Goal: Transaction & Acquisition: Purchase product/service

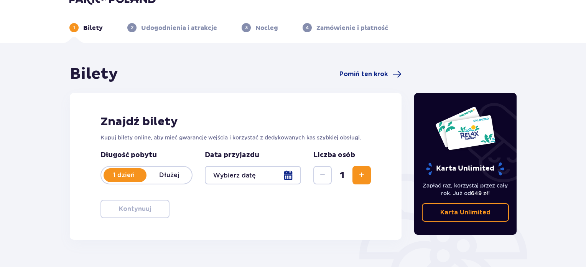
click at [272, 180] on div at bounding box center [253, 175] width 96 height 18
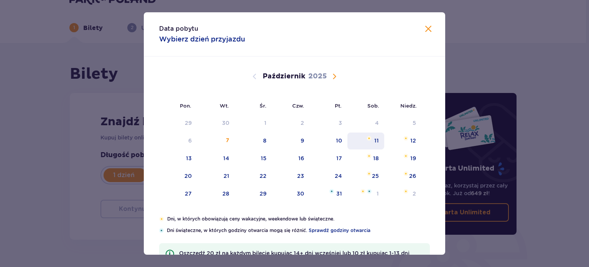
click at [369, 141] on div "11" at bounding box center [366, 140] width 37 height 17
type input "11.10.25"
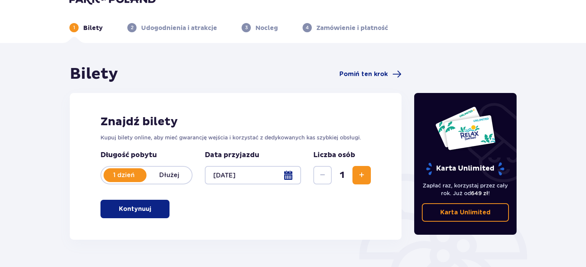
click at [363, 169] on button "Zwiększ" at bounding box center [362, 175] width 18 height 18
click at [135, 219] on div "Znajdź bilety Kupuj bilety online, aby mieć gwarancję wejścia i korzystać z ded…" at bounding box center [236, 166] width 332 height 147
click at [138, 211] on p "Kontynuuj" at bounding box center [135, 209] width 32 height 8
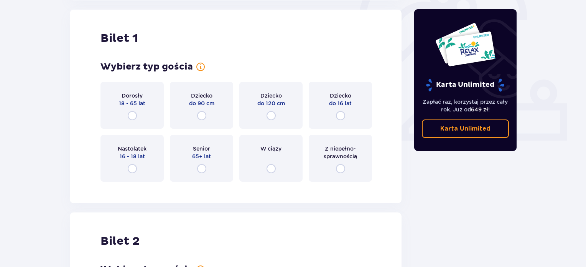
scroll to position [256, 0]
click at [135, 116] on input "radio" at bounding box center [132, 115] width 9 height 9
radio input "true"
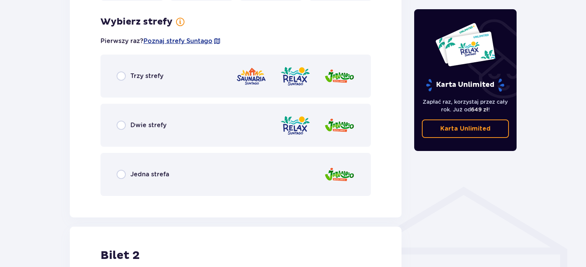
scroll to position [444, 0]
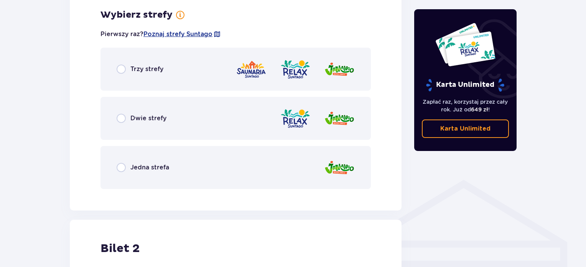
click at [124, 117] on input "radio" at bounding box center [121, 118] width 9 height 9
radio input "true"
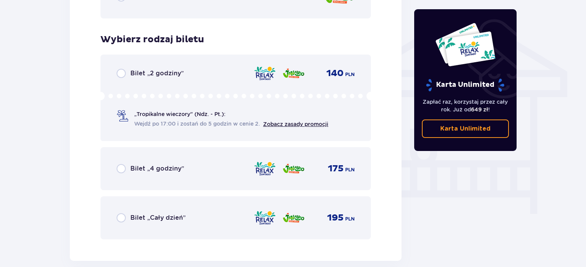
scroll to position [639, 0]
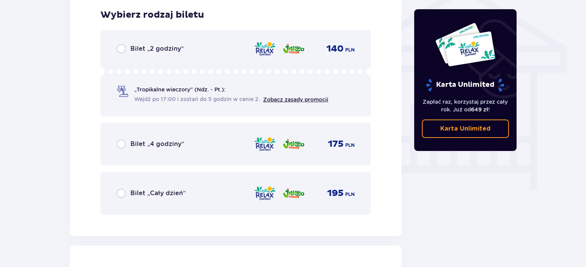
click at [123, 189] on input "radio" at bounding box center [121, 192] width 9 height 9
radio input "true"
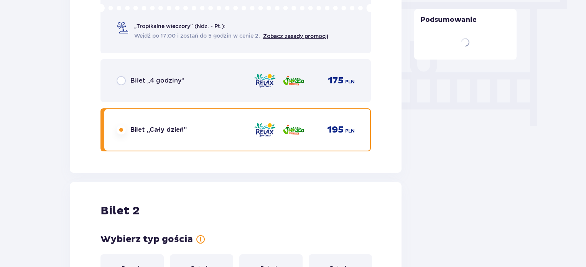
scroll to position [893, 0]
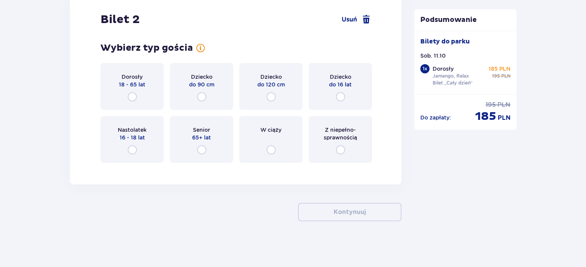
click at [133, 94] on input "radio" at bounding box center [132, 96] width 9 height 9
radio input "true"
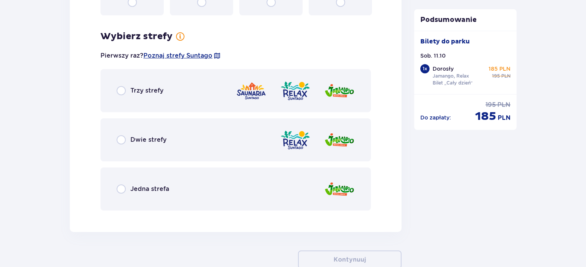
scroll to position [1061, 0]
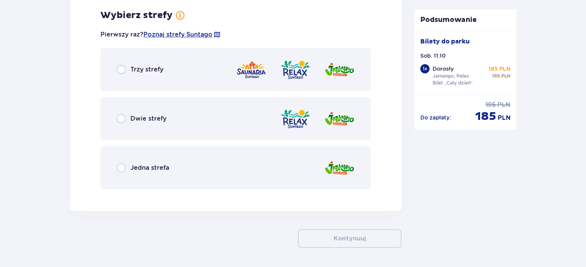
click at [120, 116] on input "radio" at bounding box center [121, 118] width 9 height 9
radio input "true"
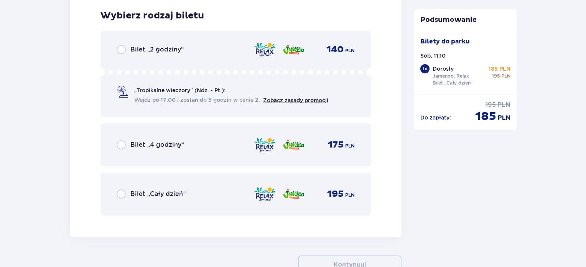
scroll to position [1256, 0]
click at [118, 191] on input "radio" at bounding box center [121, 193] width 9 height 9
radio input "true"
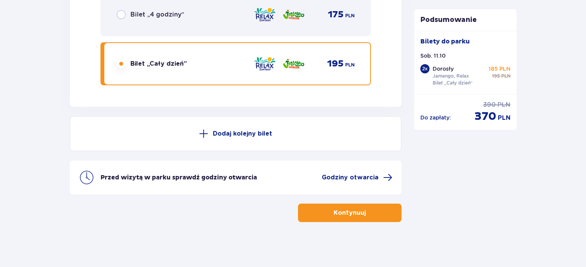
scroll to position [1386, 0]
drag, startPoint x: 314, startPoint y: 198, endPoint x: 315, endPoint y: 210, distance: 11.6
click at [315, 210] on button "Kontynuuj" at bounding box center [350, 212] width 104 height 18
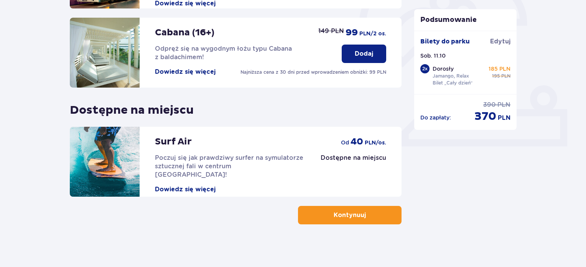
scroll to position [253, 0]
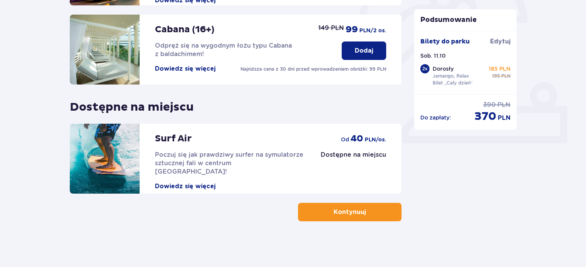
click at [351, 212] on p "Kontynuuj" at bounding box center [350, 212] width 32 height 8
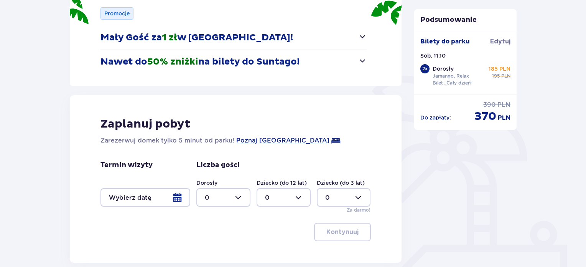
scroll to position [184, 0]
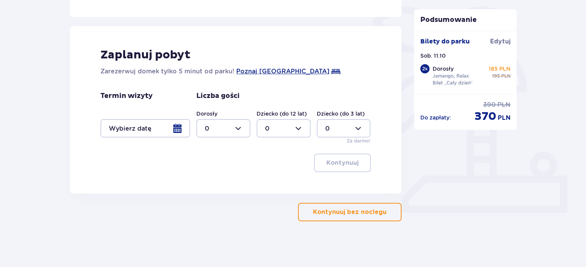
click at [327, 206] on button "Kontynuuj bez noclegu" at bounding box center [350, 212] width 104 height 18
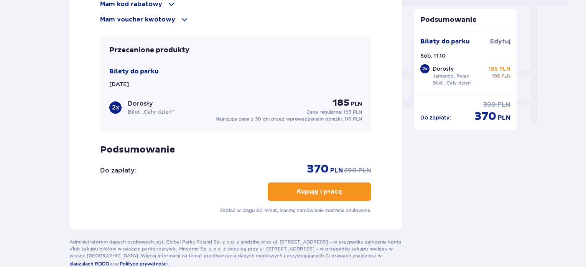
scroll to position [703, 0]
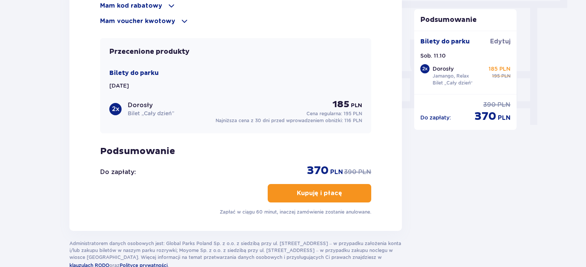
click at [253, 105] on div "2 x Dorosły Bilet „Cały dzień” 185 PLN Cena regularna: 195 PLN" at bounding box center [235, 108] width 253 height 18
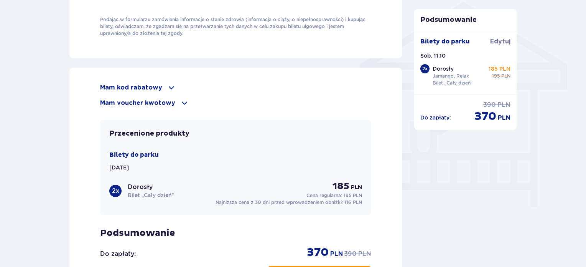
scroll to position [620, 0]
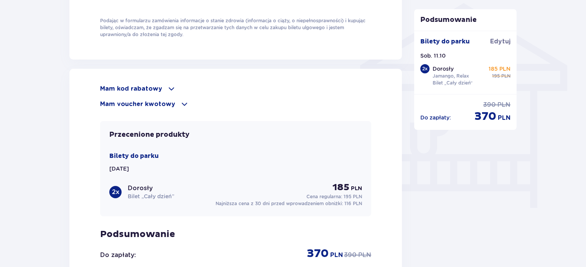
click at [167, 87] on span at bounding box center [171, 88] width 9 height 9
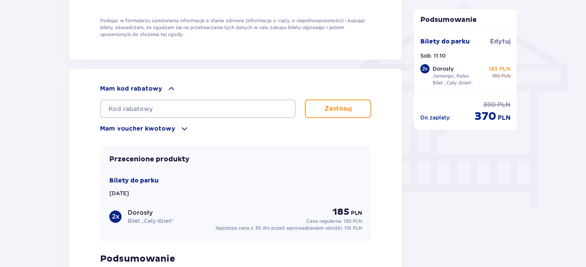
click at [180, 124] on span at bounding box center [184, 128] width 9 height 9
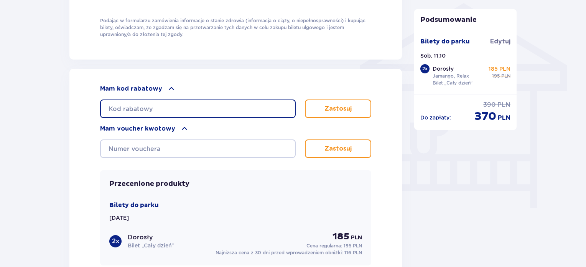
click at [174, 110] on input "text" at bounding box center [198, 108] width 196 height 18
type input "STUDENT30"
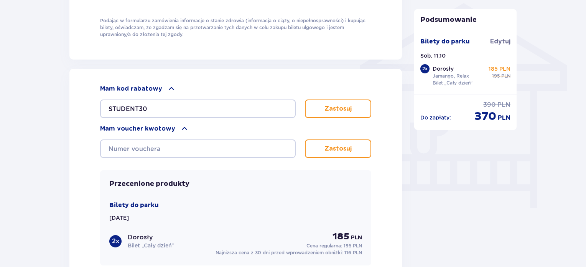
click at [325, 109] on p "Zastosuj" at bounding box center [338, 108] width 27 height 8
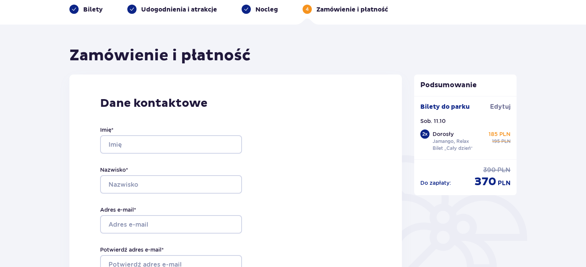
scroll to position [0, 0]
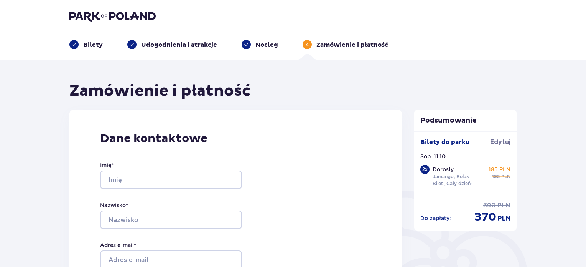
click at [137, 19] on img at bounding box center [112, 16] width 86 height 11
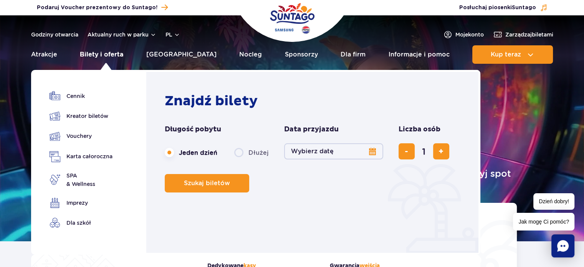
click at [120, 58] on link "Bilety i oferta" at bounding box center [101, 54] width 43 height 18
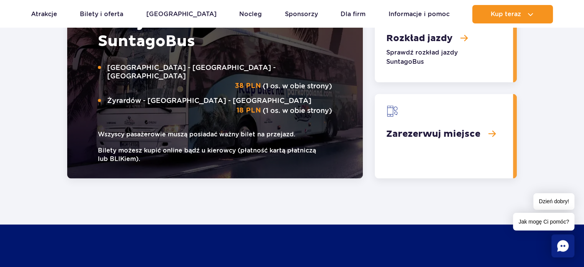
scroll to position [1249, 0]
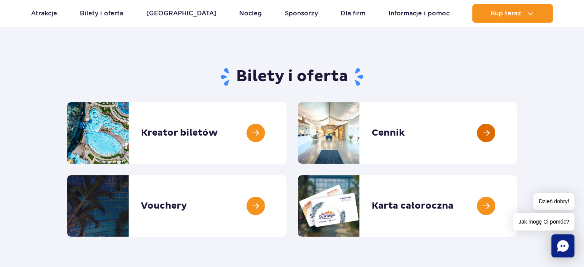
scroll to position [43, 0]
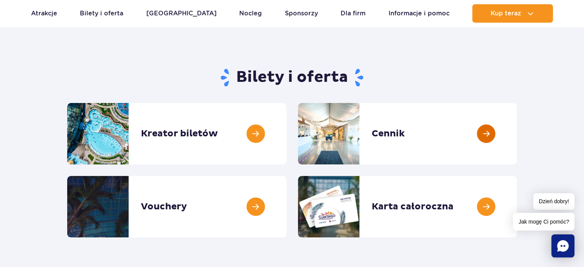
click at [516, 120] on link at bounding box center [516, 133] width 0 height 61
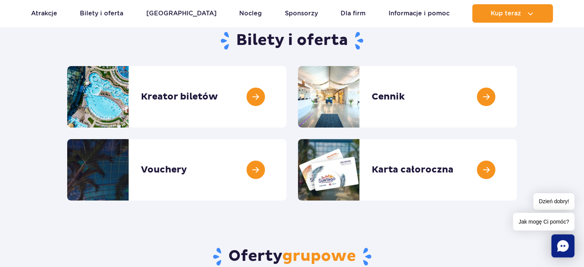
scroll to position [33, 0]
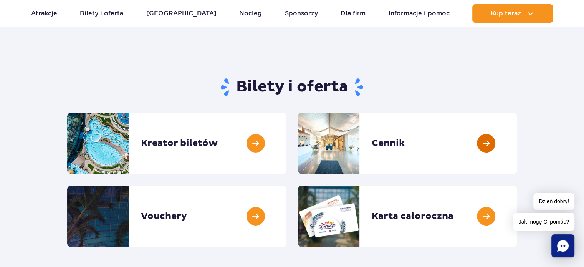
click at [516, 136] on link at bounding box center [516, 142] width 0 height 61
click at [286, 146] on link at bounding box center [286, 142] width 0 height 61
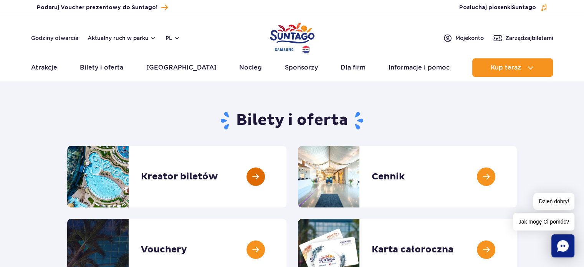
scroll to position [0, 0]
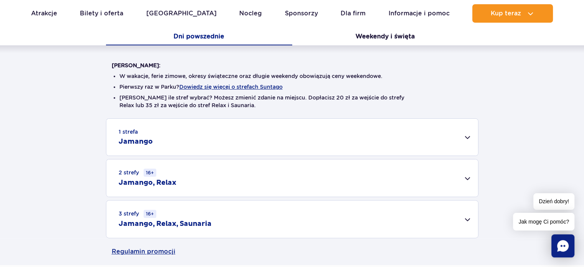
scroll to position [173, 0]
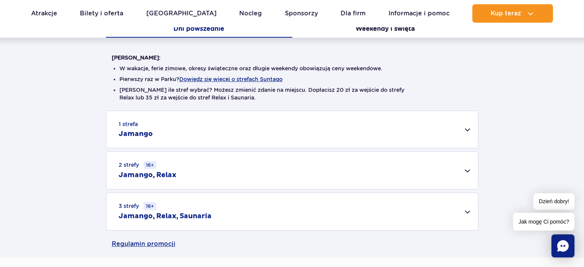
click at [309, 120] on div "1 strefa Jamango" at bounding box center [291, 129] width 371 height 37
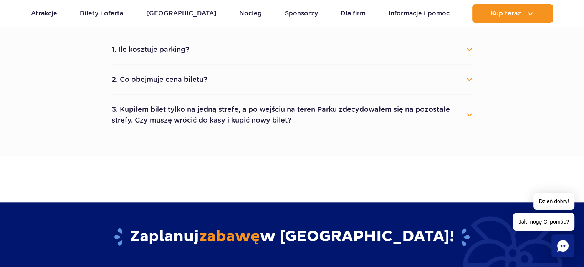
scroll to position [728, 0]
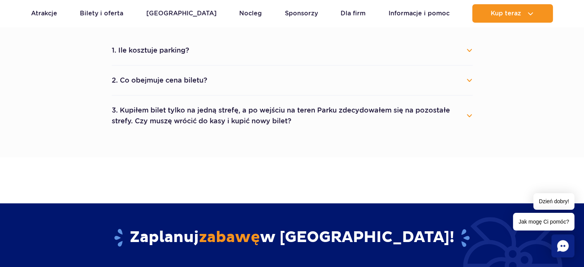
click at [309, 120] on button "3. Kupiłem bilet tylko na jedną strefę, a po wejściu na teren Parku zdecydowałe…" at bounding box center [292, 116] width 361 height 28
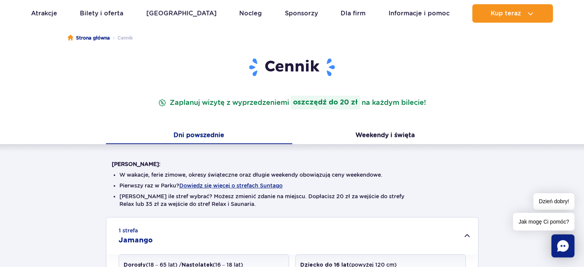
scroll to position [48, 0]
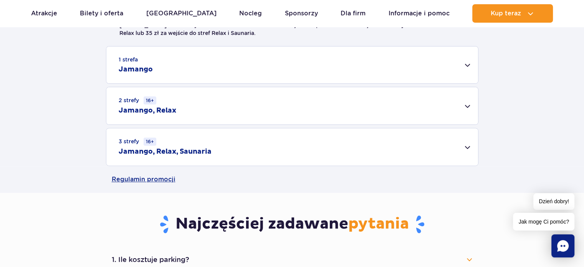
scroll to position [238, 0]
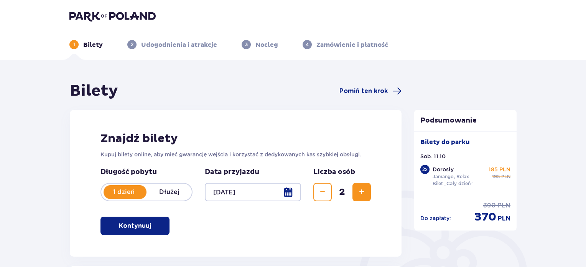
scroll to position [4, 0]
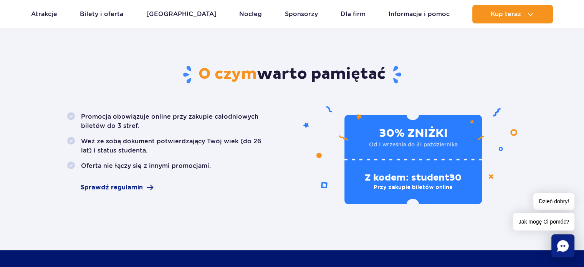
scroll to position [412, 0]
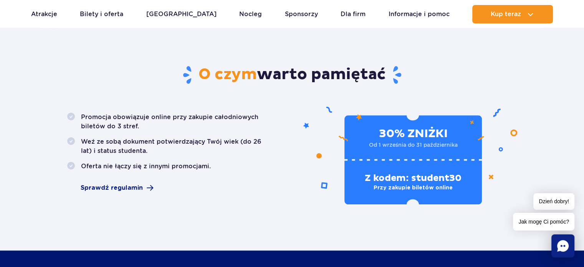
click at [359, 199] on div "Z kodem: student30 Przy zakupie biletów online" at bounding box center [412, 182] width 137 height 45
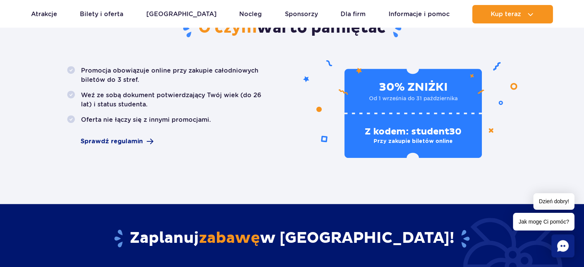
scroll to position [459, 0]
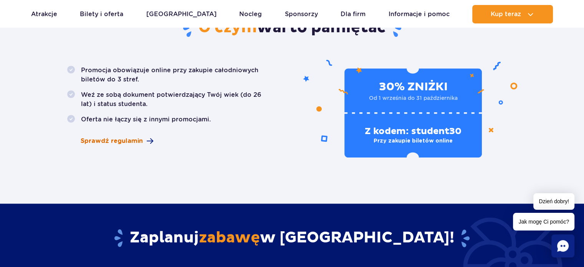
click at [121, 141] on span "Sprawdź regulamin" at bounding box center [112, 140] width 62 height 9
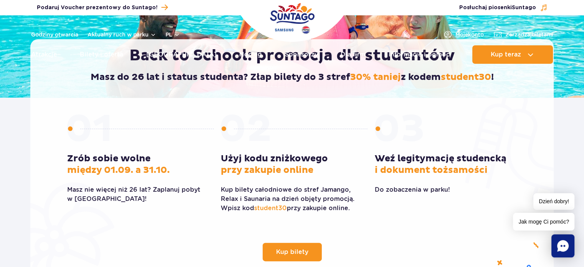
scroll to position [0, 0]
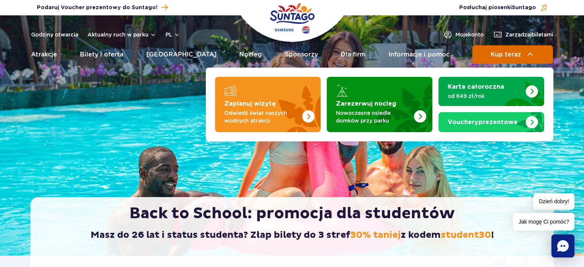
click at [505, 57] on span "Kup teraz" at bounding box center [505, 54] width 30 height 7
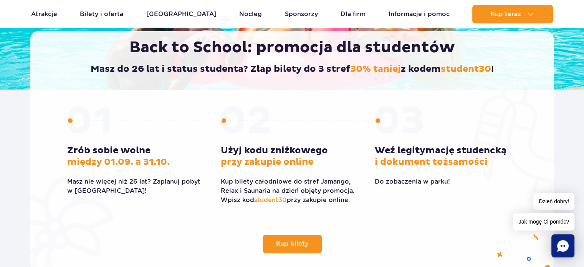
scroll to position [209, 0]
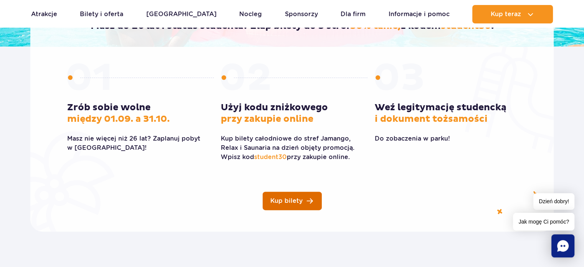
click at [281, 209] on link "Kup bilety" at bounding box center [291, 200] width 59 height 18
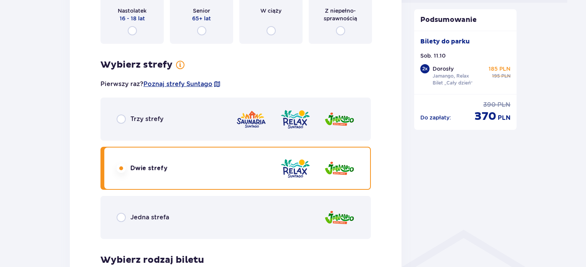
scroll to position [393, 0]
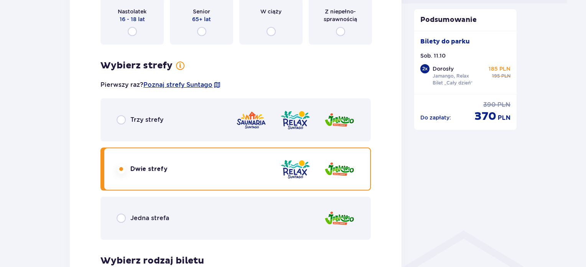
click at [257, 125] on img at bounding box center [251, 120] width 31 height 22
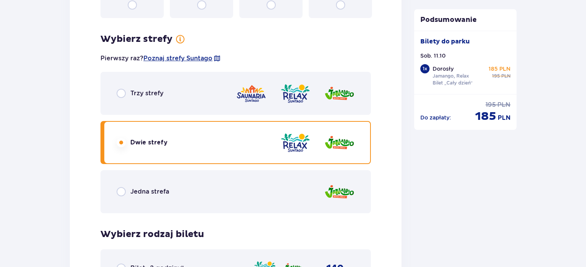
scroll to position [1064, 0]
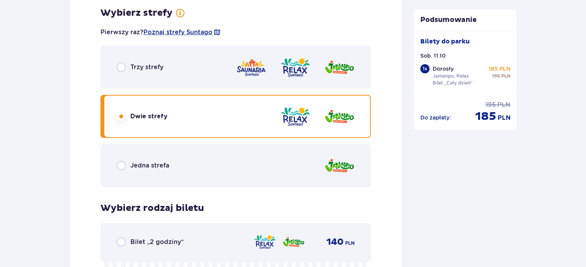
click at [235, 67] on div "Trzy strefy" at bounding box center [236, 67] width 271 height 43
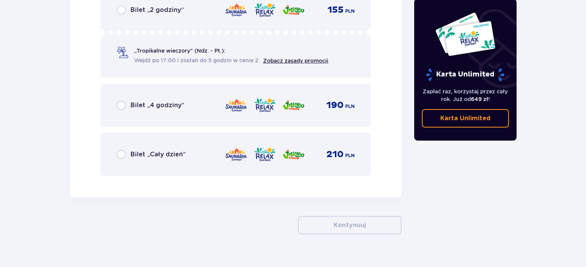
scroll to position [1298, 0]
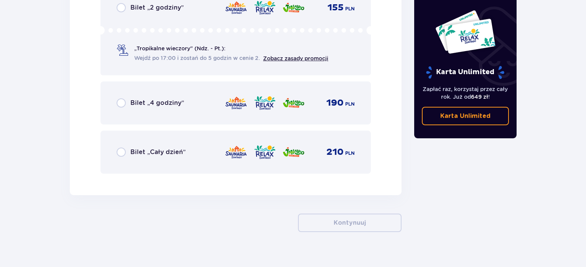
click at [243, 153] on img at bounding box center [236, 152] width 23 height 16
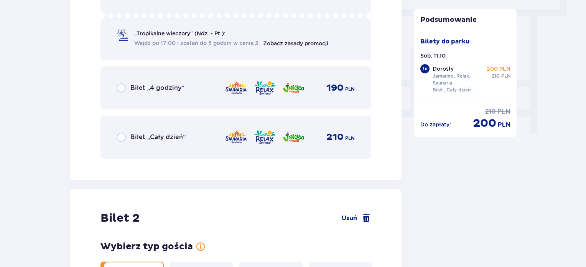
scroll to position [695, 0]
click at [243, 153] on div "Bilet „Cały dzień” 210 PLN" at bounding box center [236, 136] width 271 height 43
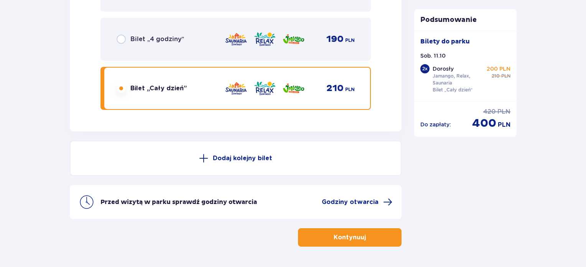
scroll to position [1386, 0]
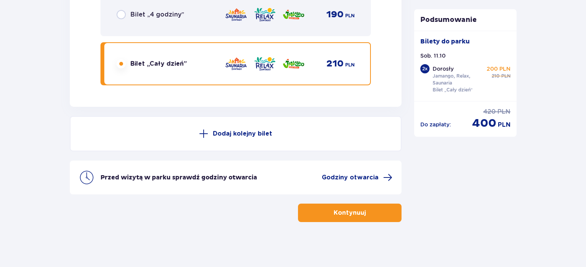
click at [336, 214] on p "Kontynuuj" at bounding box center [350, 212] width 32 height 8
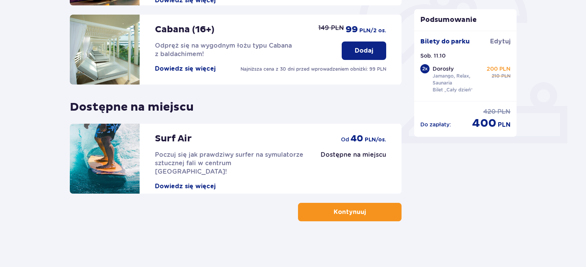
scroll to position [253, 0]
click at [336, 214] on p "Kontynuuj" at bounding box center [350, 212] width 32 height 8
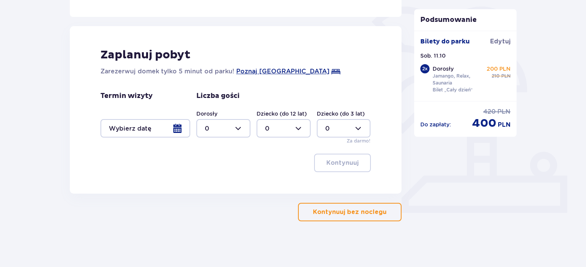
scroll to position [183, 0]
click at [336, 214] on p "Kontynuuj bez noclegu" at bounding box center [350, 212] width 74 height 8
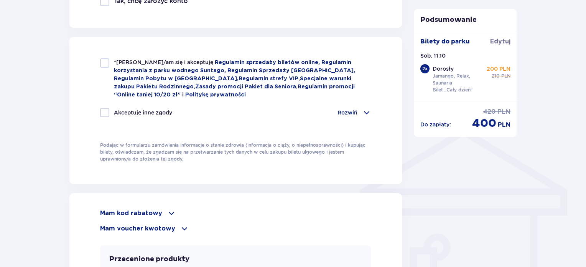
scroll to position [496, 0]
click at [132, 209] on p "Mam kod rabatowy" at bounding box center [131, 213] width 62 height 8
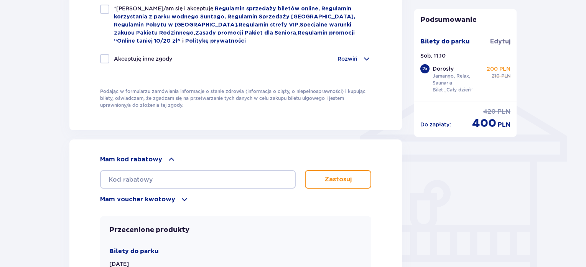
scroll to position [555, 0]
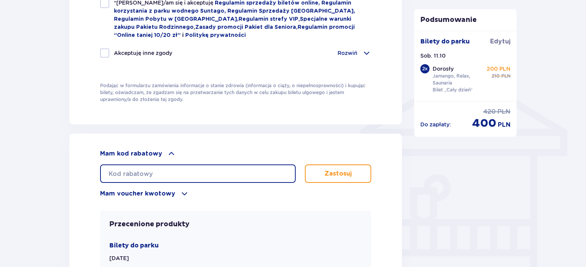
click at [127, 169] on input "text" at bounding box center [198, 173] width 196 height 18
type input "STUDENT30"
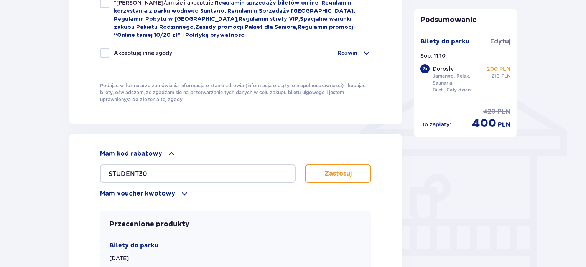
click at [338, 178] on button "Zastosuj" at bounding box center [338, 173] width 66 height 18
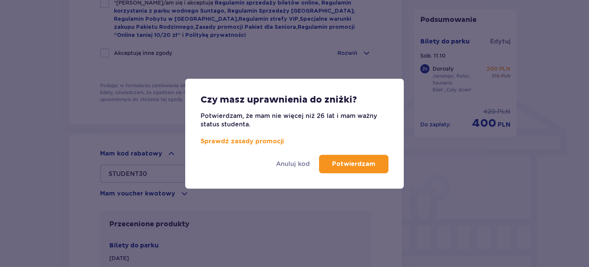
click at [346, 165] on p "Potwierdzam" at bounding box center [353, 164] width 43 height 8
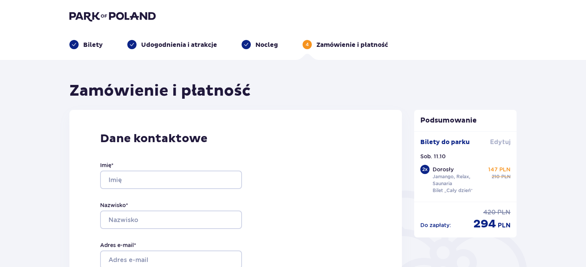
click at [497, 143] on span "Edytuj" at bounding box center [500, 142] width 20 height 8
click at [497, 143] on div "Bilety do [GEOGRAPHIC_DATA]" at bounding box center [466, 145] width 91 height 15
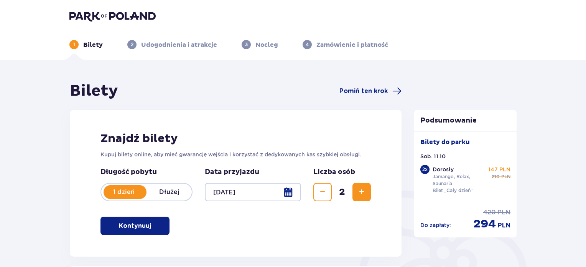
click at [497, 143] on div "Bilety do parku" at bounding box center [466, 145] width 91 height 15
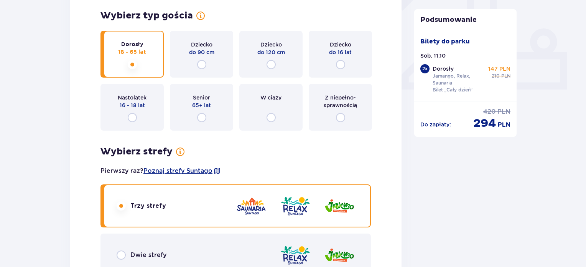
scroll to position [322, 0]
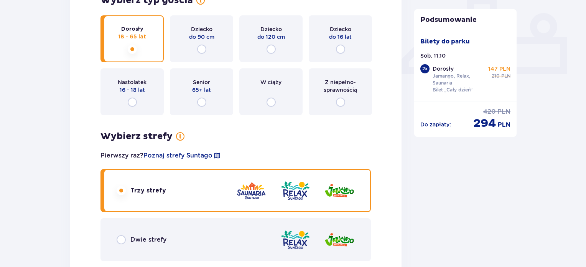
click at [241, 238] on div "Dwie strefy" at bounding box center [236, 239] width 271 height 43
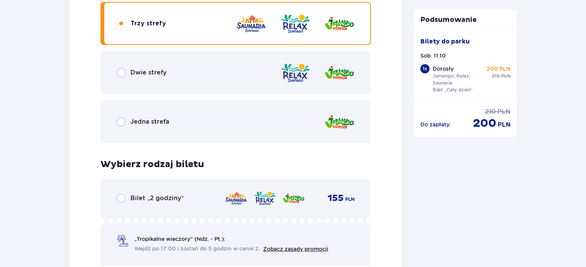
scroll to position [1108, 0]
click at [162, 83] on div "Dwie strefy" at bounding box center [236, 72] width 271 height 43
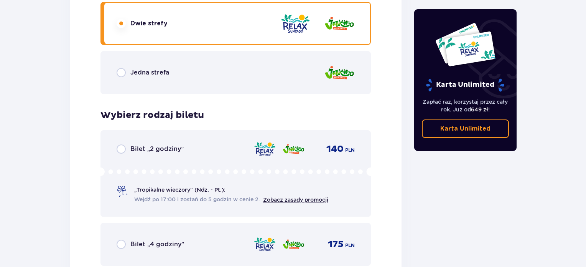
scroll to position [1308, 0]
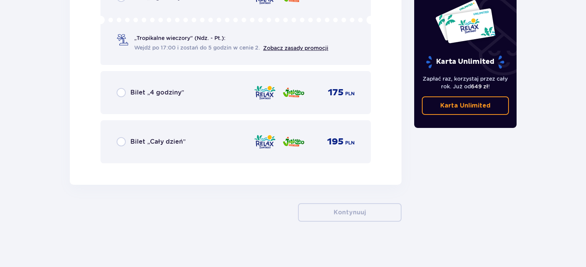
click at [173, 134] on div "Bilet „Cały dzień” 195 PLN" at bounding box center [236, 142] width 238 height 16
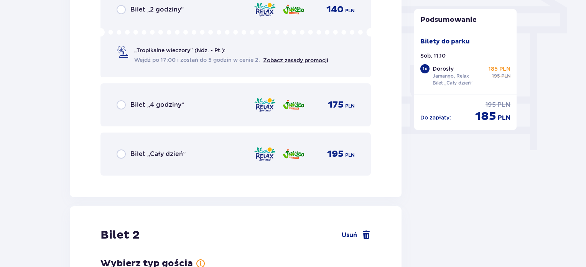
scroll to position [684, 0]
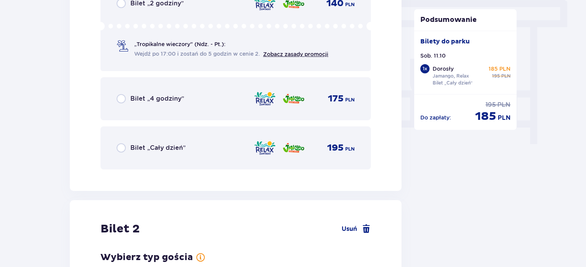
click at [142, 148] on span "Bilet „Cały dzień”" at bounding box center [157, 148] width 55 height 8
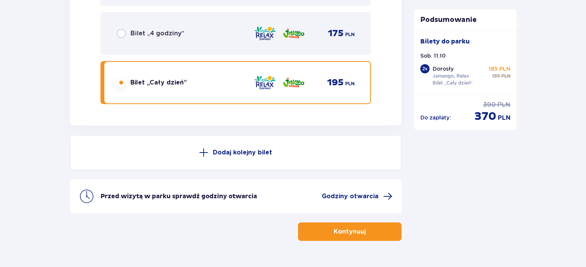
scroll to position [1386, 0]
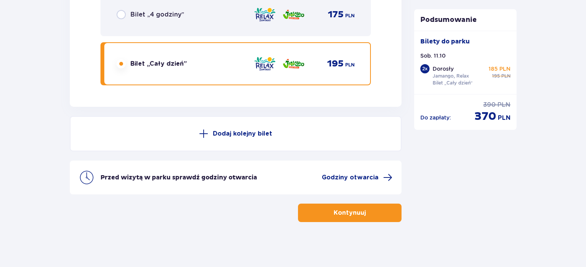
click at [339, 210] on p "Kontynuuj" at bounding box center [350, 212] width 32 height 8
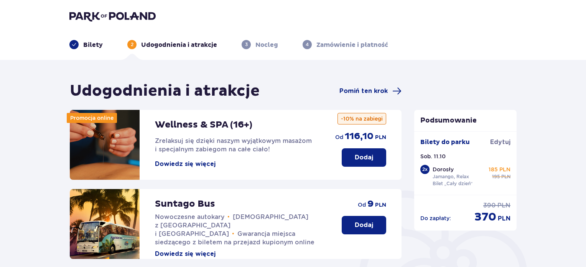
scroll to position [253, 0]
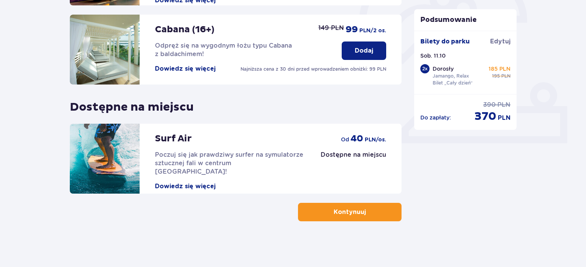
click at [321, 216] on button "Kontynuuj" at bounding box center [350, 212] width 104 height 18
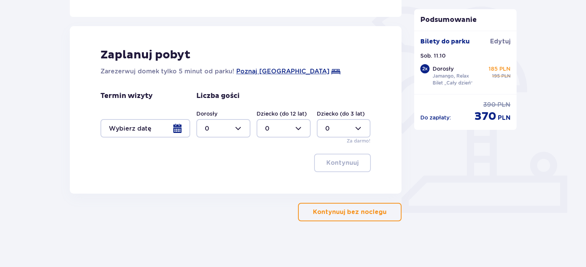
scroll to position [183, 0]
click at [320, 218] on button "Kontynuuj bez noclegu" at bounding box center [350, 212] width 104 height 18
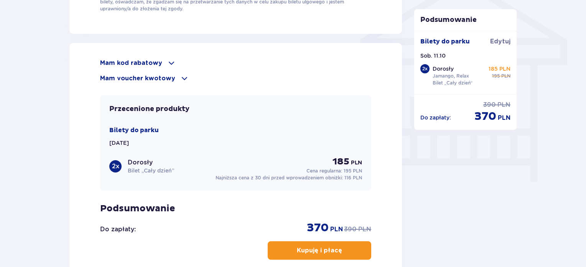
scroll to position [645, 0]
click at [157, 64] on p "Mam kod rabatowy" at bounding box center [131, 63] width 62 height 8
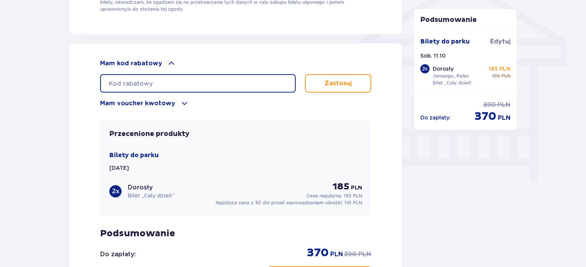
click at [153, 79] on input "text" at bounding box center [198, 83] width 196 height 18
type input "STUDENT30"
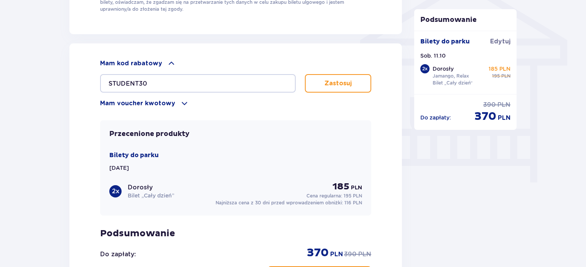
click at [325, 76] on button "Zastosuj" at bounding box center [338, 83] width 66 height 18
